Goal: Information Seeking & Learning: Learn about a topic

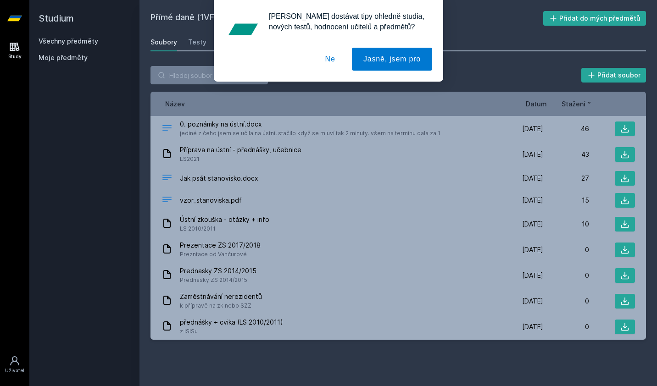
click at [329, 56] on button "Ne" at bounding box center [330, 59] width 33 height 23
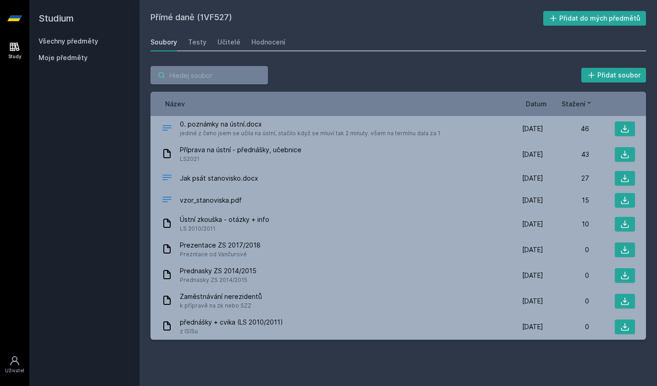
click at [224, 78] on input "search" at bounding box center [208, 75] width 117 height 18
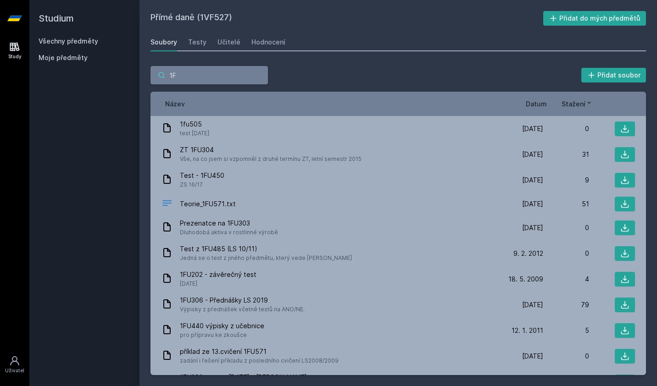
type input "1"
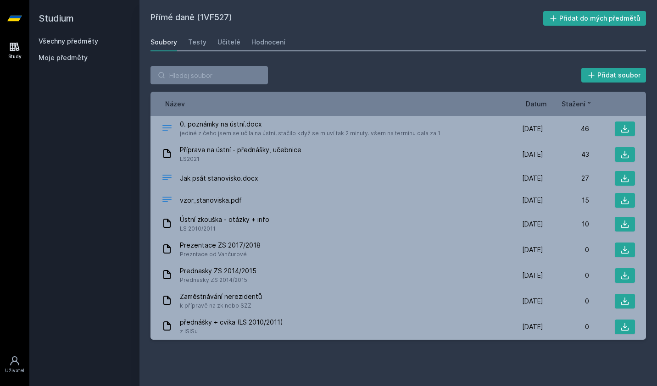
click at [72, 40] on link "Všechny předměty" at bounding box center [69, 41] width 60 height 8
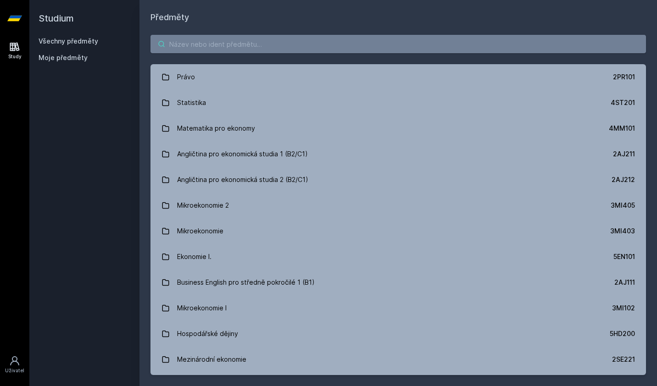
click at [173, 40] on input "search" at bounding box center [397, 44] width 495 height 18
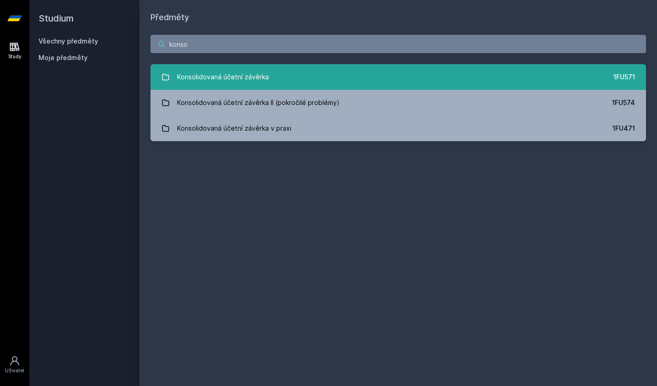
type input "konso"
click at [263, 83] on div "Konsolidovaná účetní závěrka" at bounding box center [223, 77] width 92 height 18
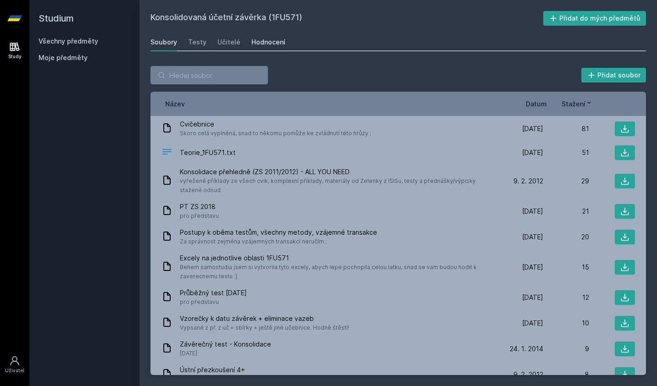
click at [252, 45] on div "Hodnocení" at bounding box center [268, 42] width 34 height 9
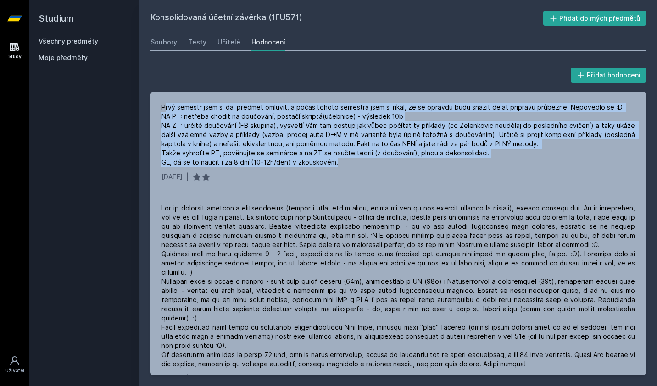
drag, startPoint x: 353, startPoint y: 168, endPoint x: 165, endPoint y: 90, distance: 203.2
click at [165, 90] on div "Přidat hodnocení Prvý semestr jsem si dal předmět omluvit, a počas tohoto semes…" at bounding box center [397, 220] width 495 height 309
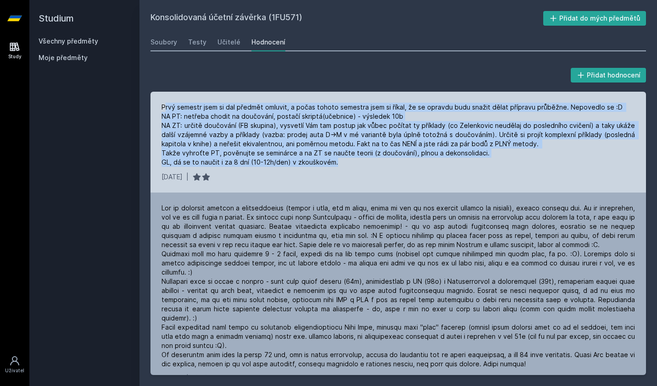
click at [385, 137] on div "Prvý semestr jsem si dal předmět omluvit, a počas tohoto semestra jsem si říkal…" at bounding box center [397, 135] width 473 height 64
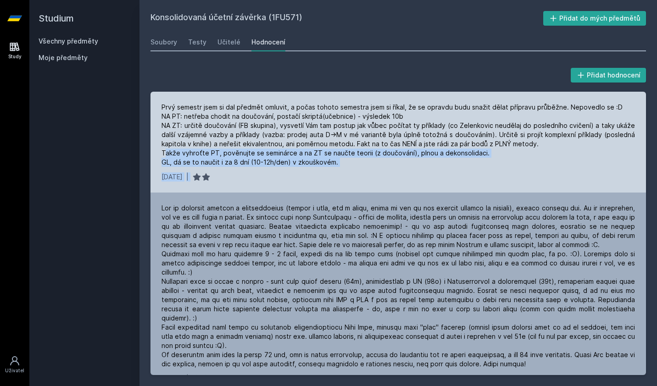
drag, startPoint x: 166, startPoint y: 151, endPoint x: 342, endPoint y: 170, distance: 176.7
click at [342, 170] on div "Prvý semestr jsem si dal předmět omluvit, a počas tohoto semestra jsem si říkal…" at bounding box center [397, 142] width 495 height 101
drag, startPoint x: 342, startPoint y: 170, endPoint x: 316, endPoint y: 172, distance: 25.8
click at [316, 172] on div "Prvý semestr jsem si dal předmět omluvit, a počas tohoto semestra jsem si říkal…" at bounding box center [397, 142] width 495 height 101
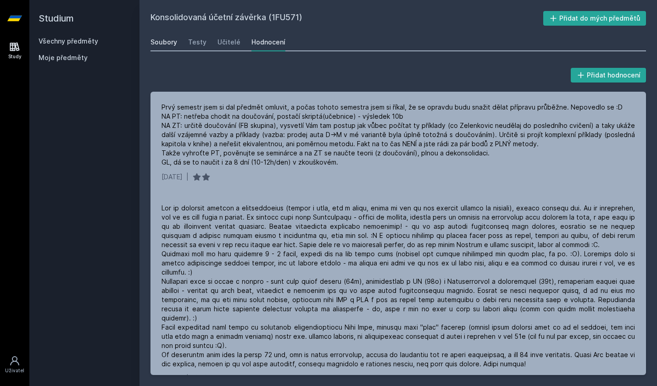
click at [166, 40] on div "Soubory" at bounding box center [163, 42] width 27 height 9
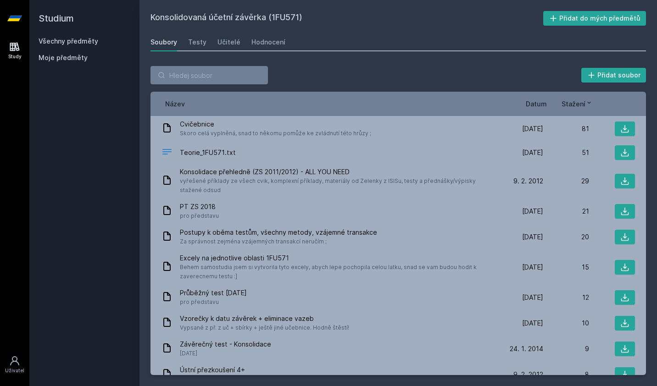
click at [536, 106] on span "Datum" at bounding box center [536, 104] width 21 height 10
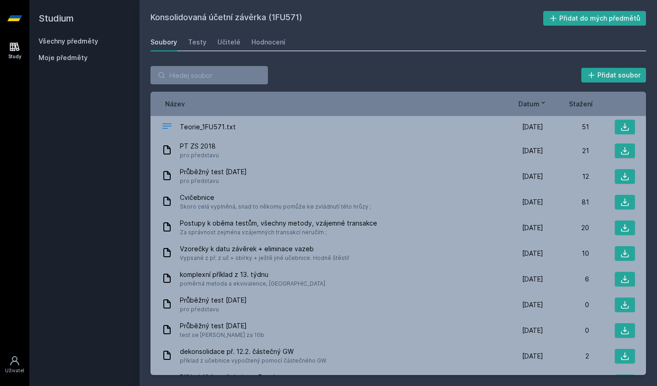
click at [536, 106] on span "Datum" at bounding box center [528, 104] width 21 height 10
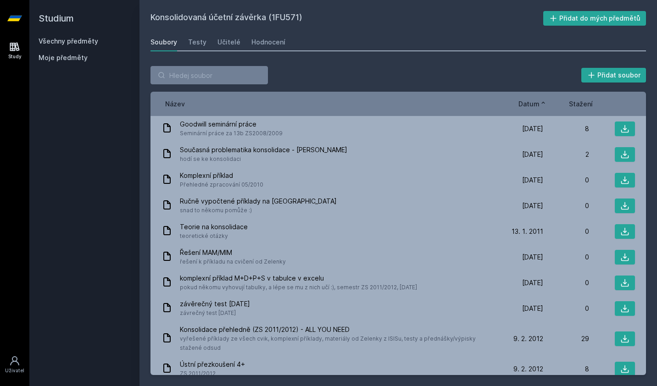
click at [536, 106] on span "Datum" at bounding box center [528, 104] width 21 height 10
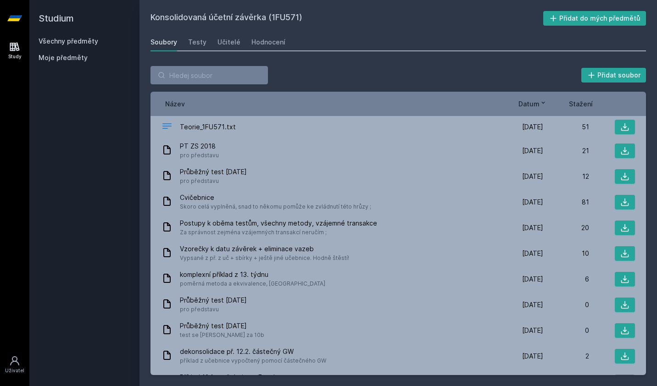
click at [78, 36] on h2 "Studium" at bounding box center [85, 18] width 92 height 37
click at [67, 39] on link "Všechny předměty" at bounding box center [69, 41] width 60 height 8
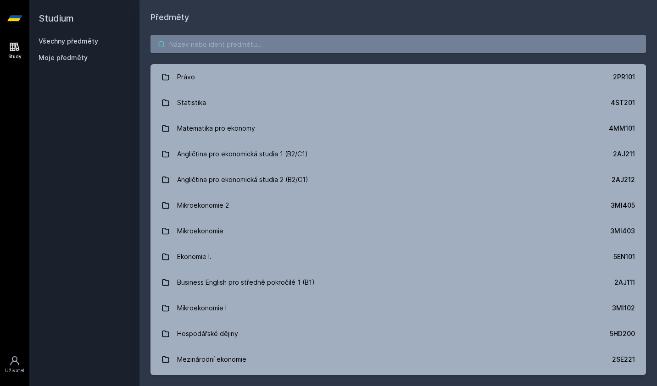
click at [244, 48] on input "search" at bounding box center [397, 44] width 495 height 18
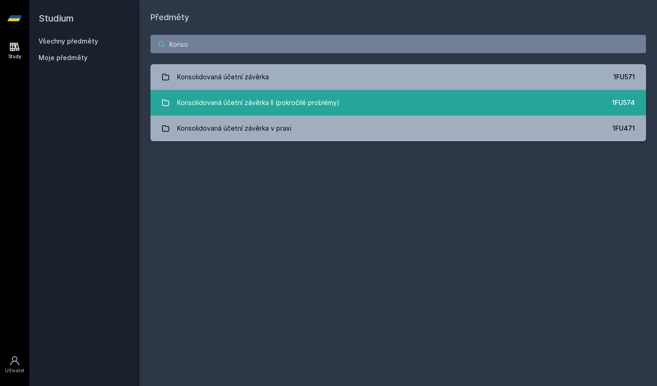
type input "Konso"
click at [308, 94] on div "Konsolidovaná účetní závěrka II (pokročilé problémy)" at bounding box center [258, 103] width 162 height 18
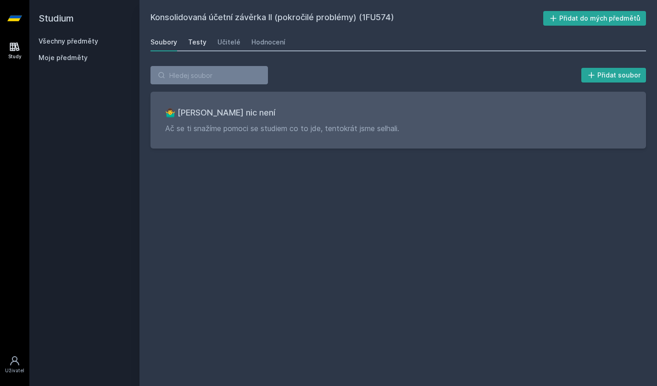
click at [200, 40] on div "Testy" at bounding box center [197, 42] width 18 height 9
click at [230, 40] on div "Učitelé" at bounding box center [228, 42] width 23 height 9
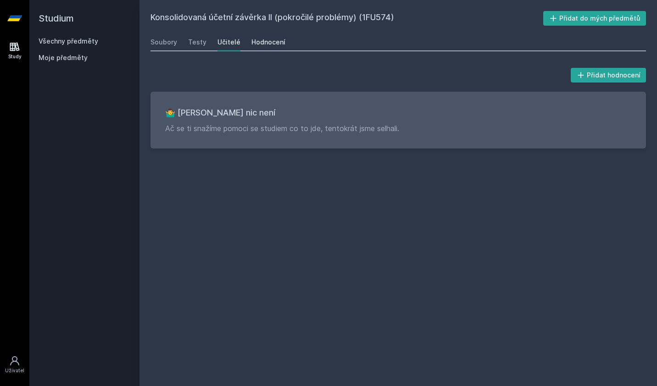
click at [270, 43] on div "Hodnocení" at bounding box center [268, 42] width 34 height 9
